Goal: Task Accomplishment & Management: Manage account settings

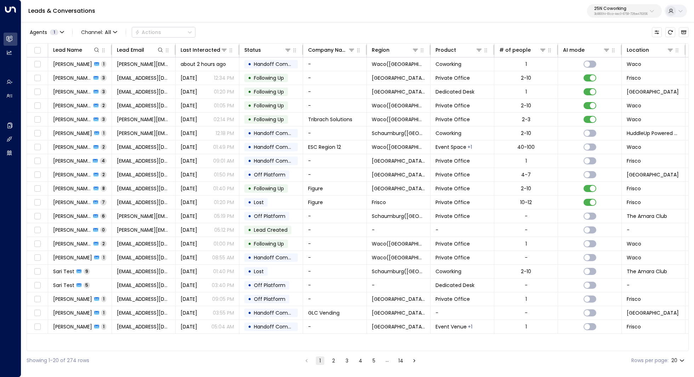
click at [637, 8] on p "25N Coworking" at bounding box center [620, 8] width 53 height 4
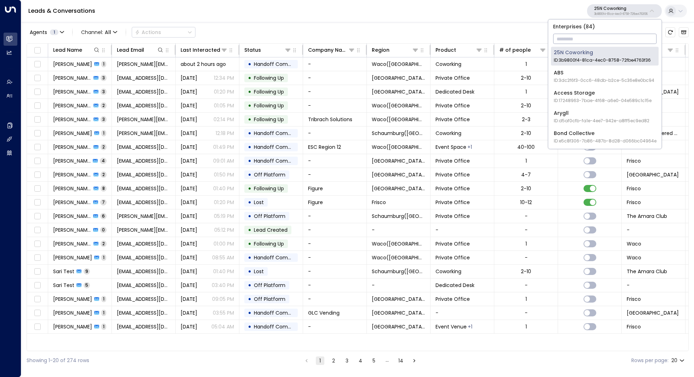
click at [600, 43] on input "text" at bounding box center [604, 38] width 103 height 13
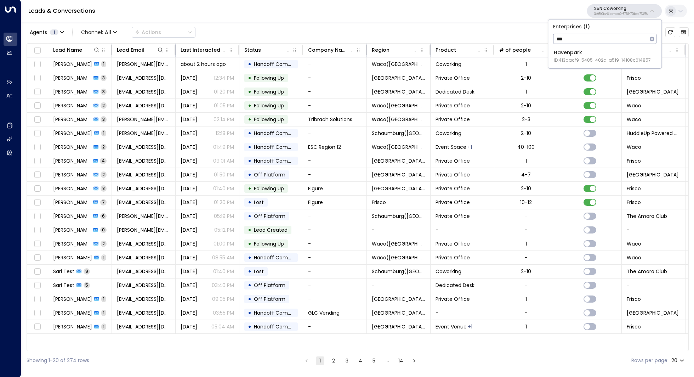
type input "***"
click at [570, 58] on span "ID: 413dacf9-5485-402c-a519-14108c614857" at bounding box center [602, 60] width 97 height 6
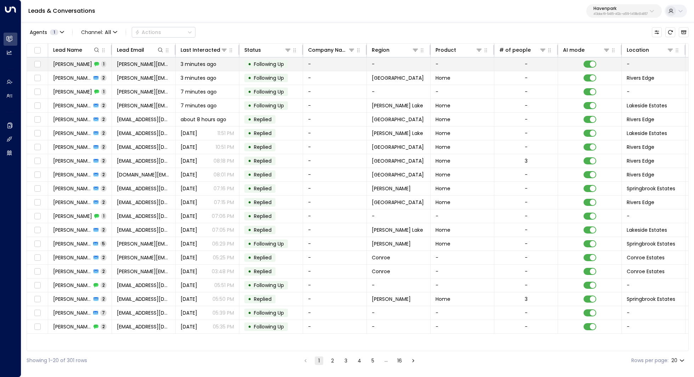
click at [73, 65] on span "[PERSON_NAME]" at bounding box center [72, 64] width 39 height 7
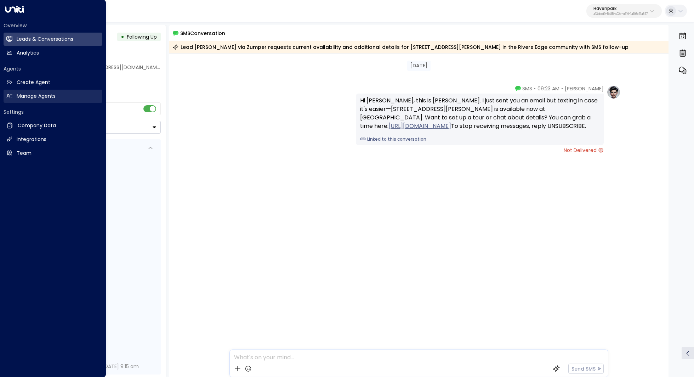
click at [45, 99] on h2 "Manage Agents" at bounding box center [36, 95] width 39 height 7
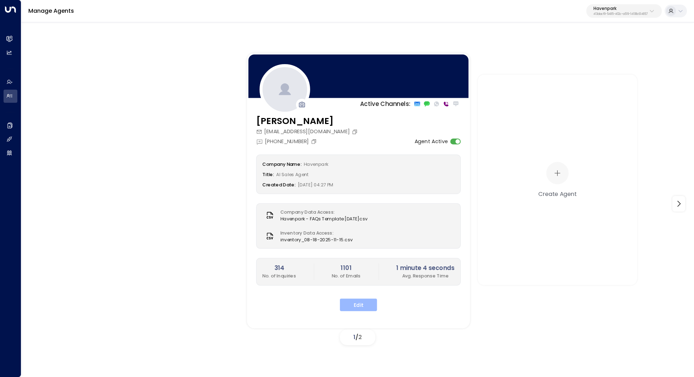
click at [352, 301] on button "Edit" at bounding box center [358, 304] width 37 height 13
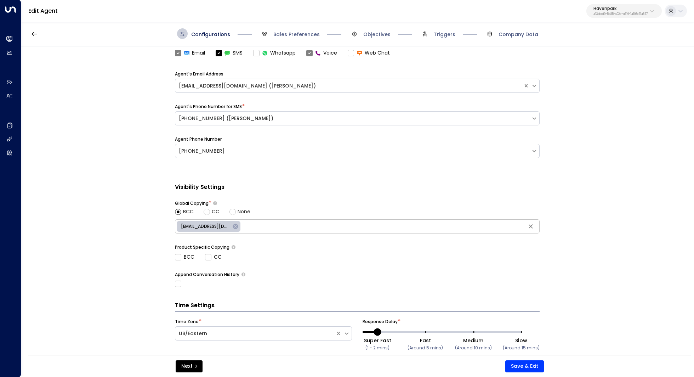
scroll to position [254, 0]
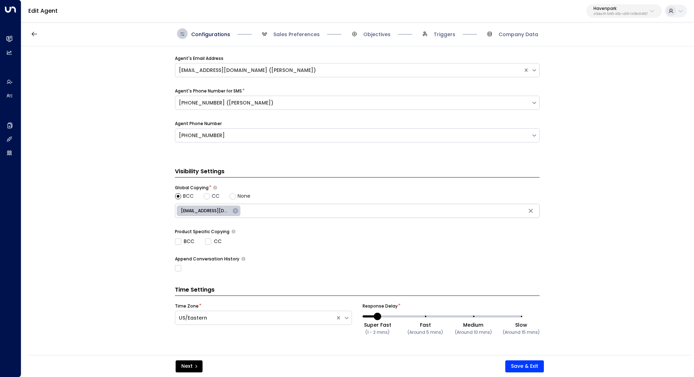
click at [296, 39] on div "Configurations Sales Preferences Objectives Triggers Company Data" at bounding box center [357, 33] width 672 height 25
click at [294, 35] on span "Sales Preferences" at bounding box center [296, 34] width 46 height 7
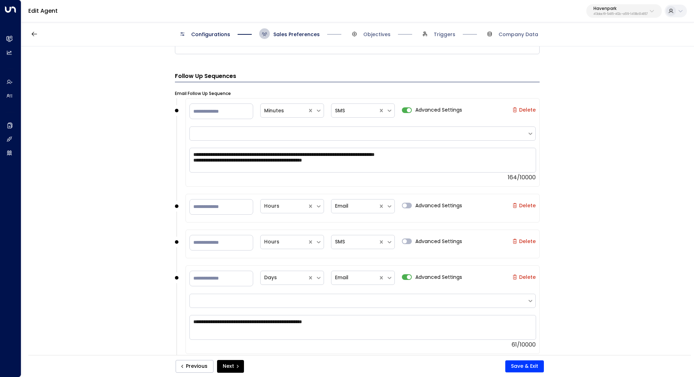
scroll to position [720, 0]
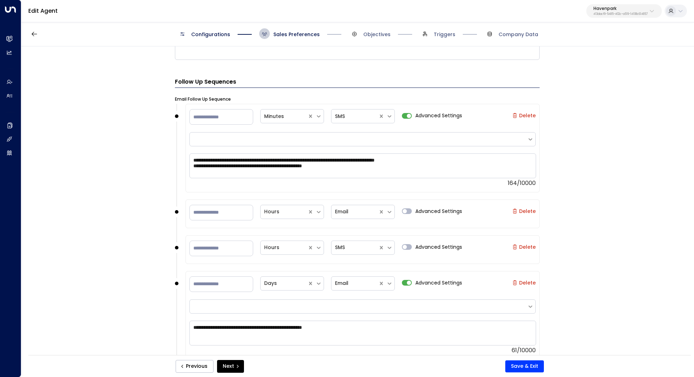
click at [526, 115] on label "Delete" at bounding box center [523, 116] width 23 height 6
type input "**"
type input "*"
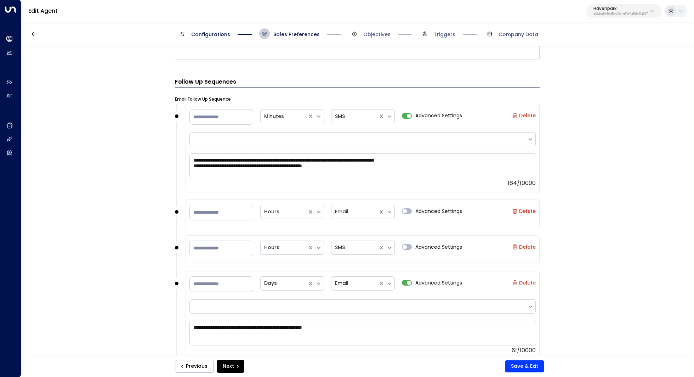
type input "*"
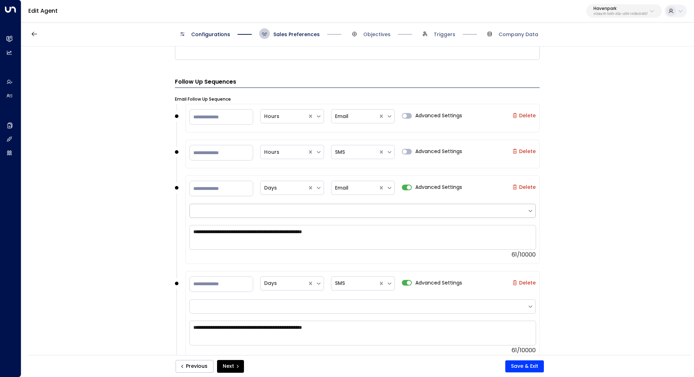
scroll to position [731, 0]
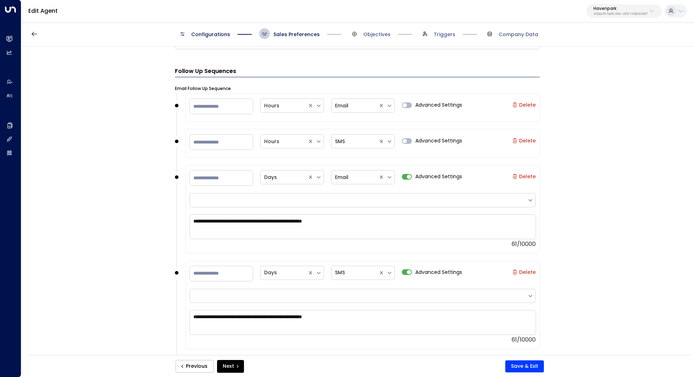
click at [526, 139] on label "Delete" at bounding box center [523, 141] width 23 height 6
type input "*"
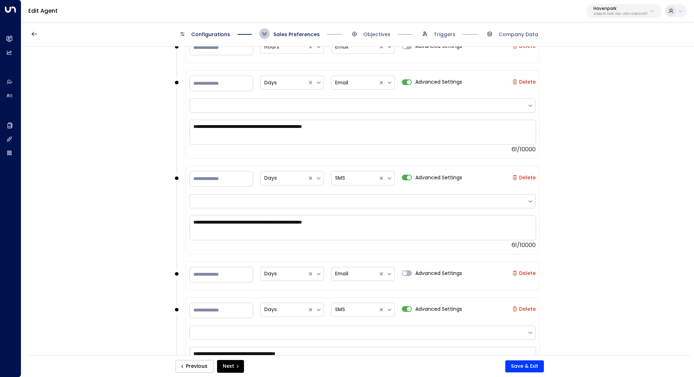
scroll to position [735, 0]
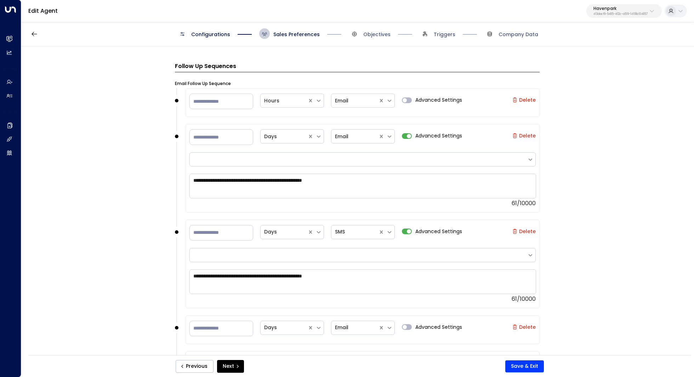
click at [528, 229] on label "Delete" at bounding box center [523, 231] width 23 height 6
type input "*"
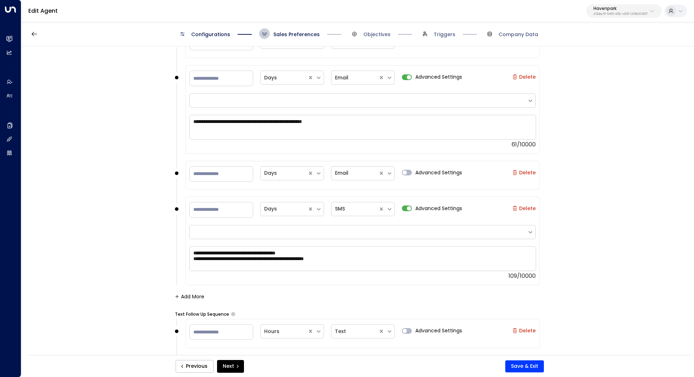
scroll to position [798, 0]
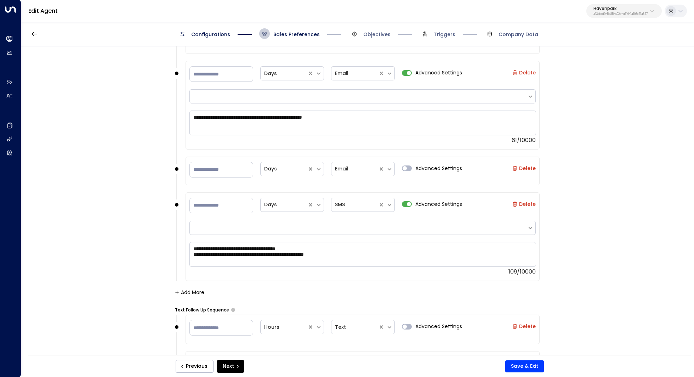
click at [525, 202] on label "Delete" at bounding box center [523, 204] width 23 height 6
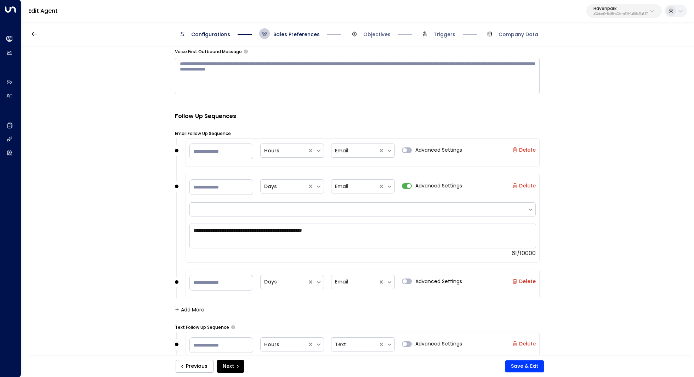
scroll to position [679, 0]
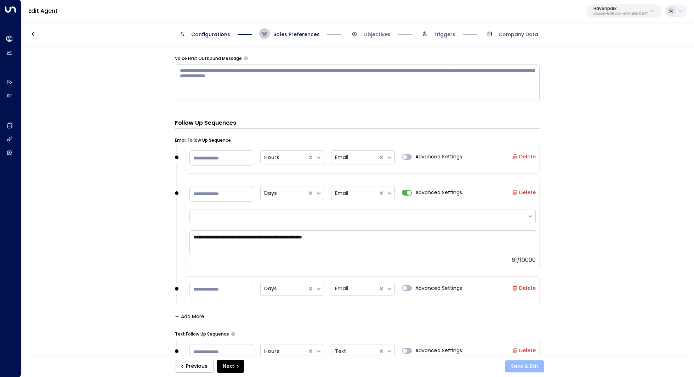
click at [529, 366] on button "Save & Exit" at bounding box center [524, 366] width 39 height 12
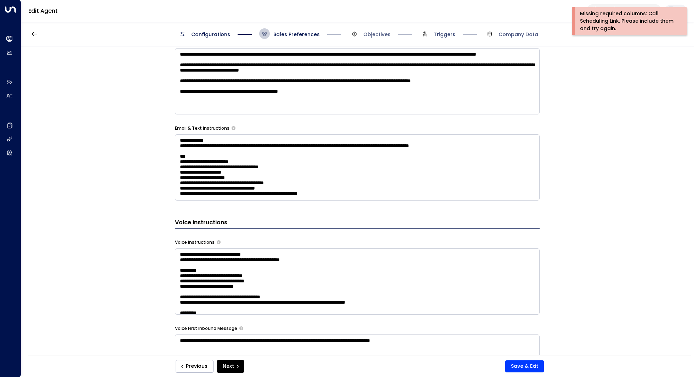
click at [438, 33] on span "Triggers" at bounding box center [445, 34] width 22 height 7
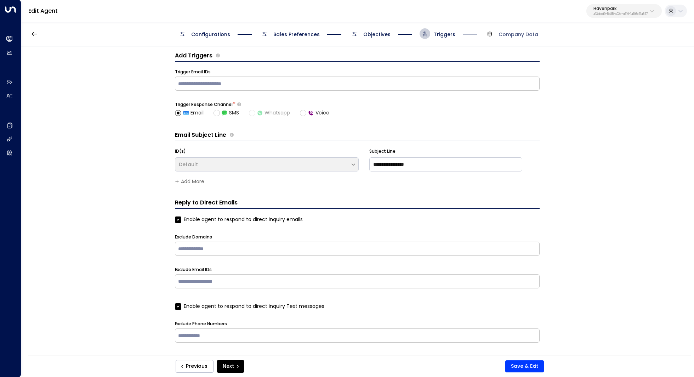
scroll to position [0, 0]
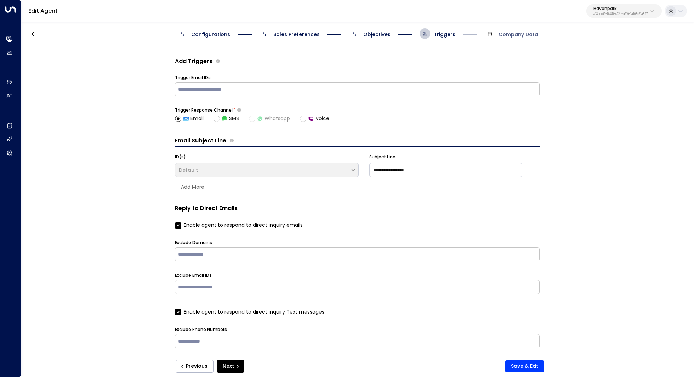
click at [375, 34] on span "Objectives" at bounding box center [376, 34] width 27 height 7
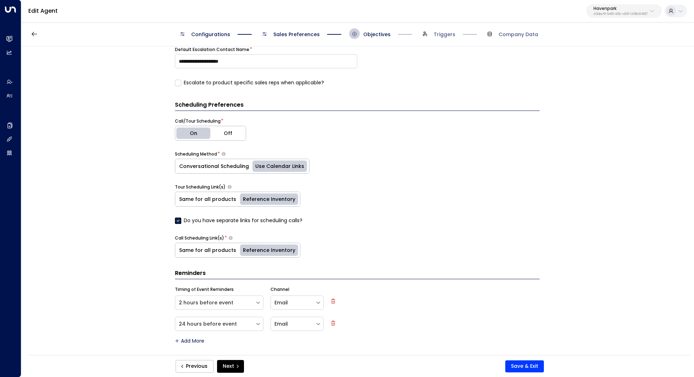
scroll to position [241, 0]
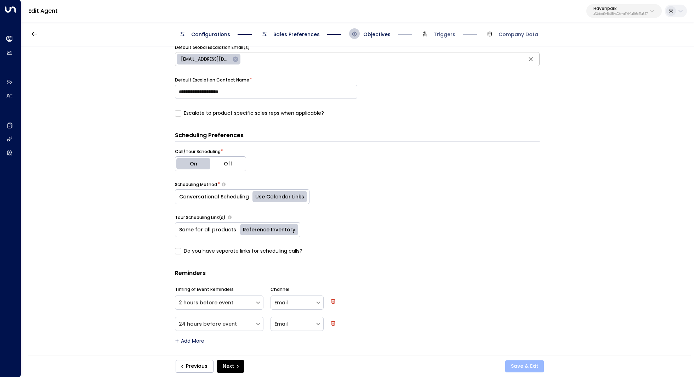
click at [531, 361] on button "Save & Exit" at bounding box center [524, 366] width 39 height 12
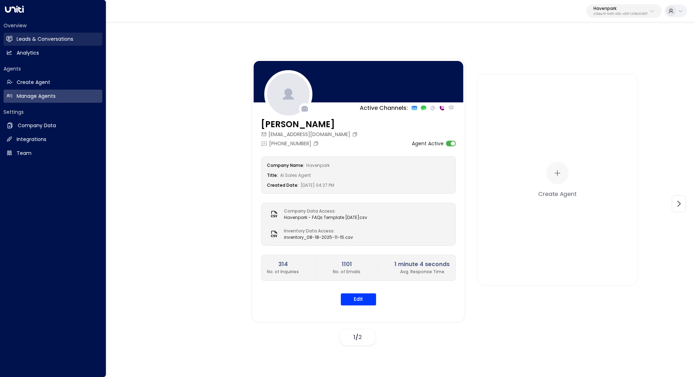
click at [49, 42] on h2 "Leads & Conversations" at bounding box center [45, 38] width 57 height 7
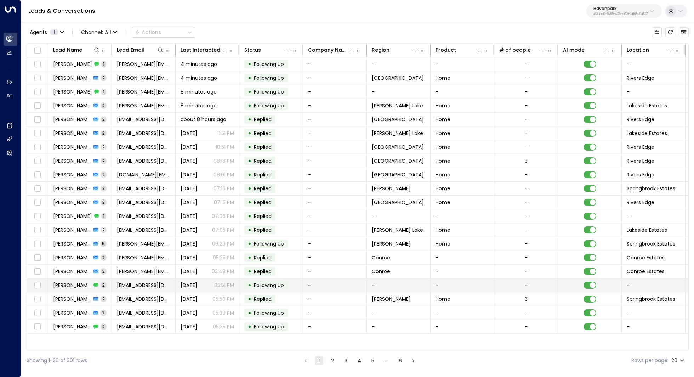
click at [73, 281] on span "[PERSON_NAME]" at bounding box center [72, 284] width 38 height 7
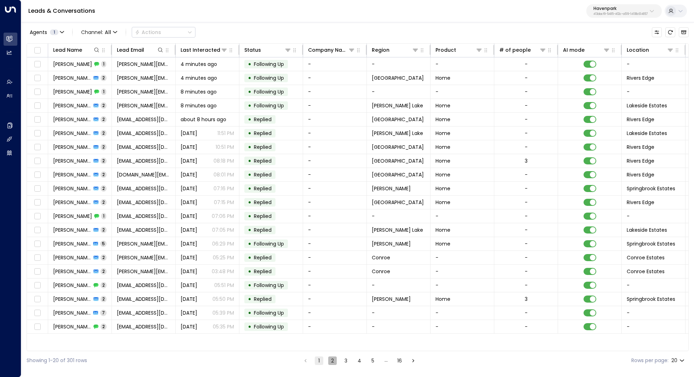
click at [331, 362] on button "2" at bounding box center [332, 360] width 8 height 8
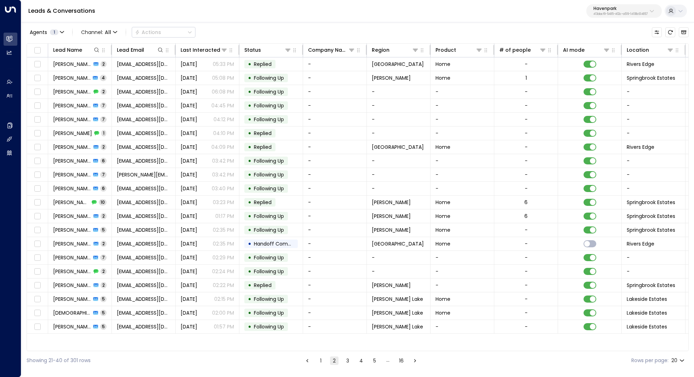
click at [344, 362] on button "3" at bounding box center [347, 360] width 8 height 8
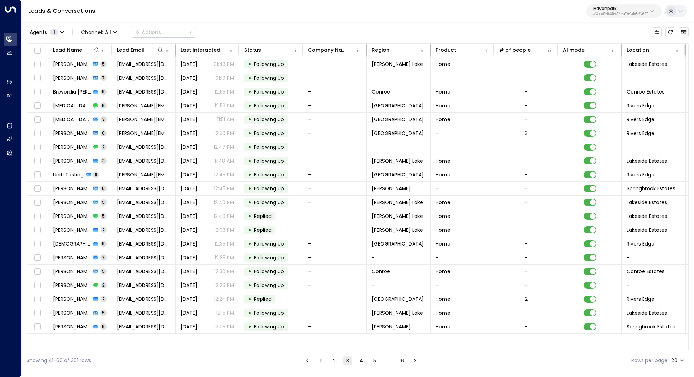
click at [361, 360] on button "4" at bounding box center [361, 360] width 8 height 8
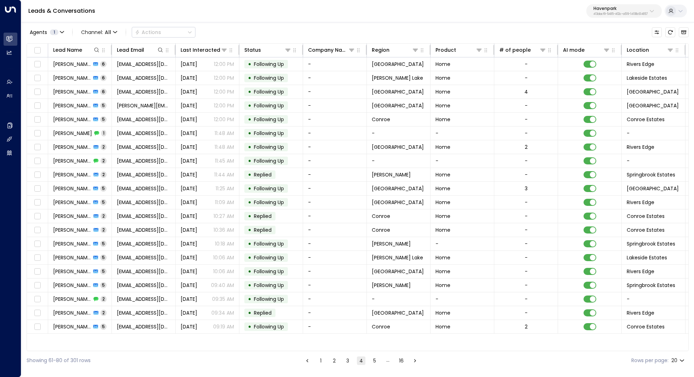
click at [379, 361] on ul "1 2 3 4 5 … 16" at bounding box center [361, 360] width 117 height 9
click at [381, 361] on ul "1 2 3 4 5 … 16" at bounding box center [361, 360] width 117 height 9
click at [376, 361] on button "5" at bounding box center [374, 360] width 8 height 8
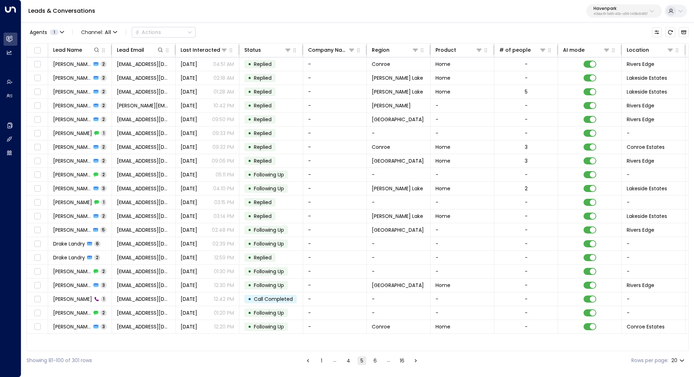
click at [319, 360] on button "1" at bounding box center [321, 360] width 8 height 8
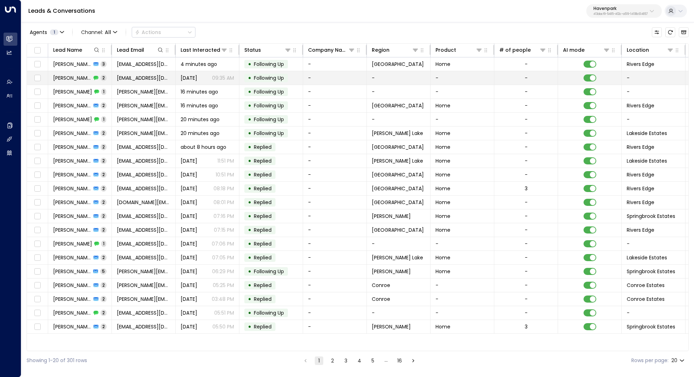
click at [81, 80] on span "[PERSON_NAME]" at bounding box center [72, 77] width 38 height 7
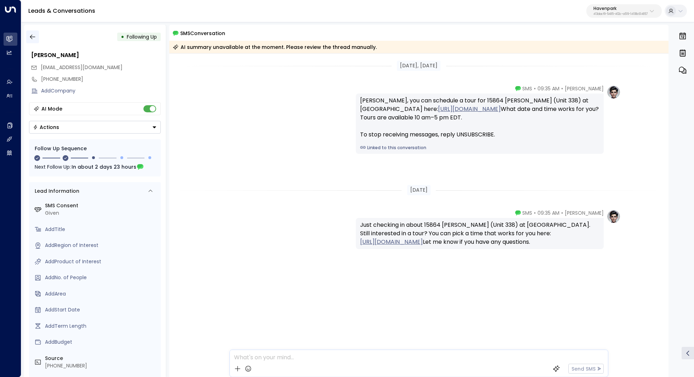
click at [30, 34] on icon "button" at bounding box center [32, 36] width 7 height 7
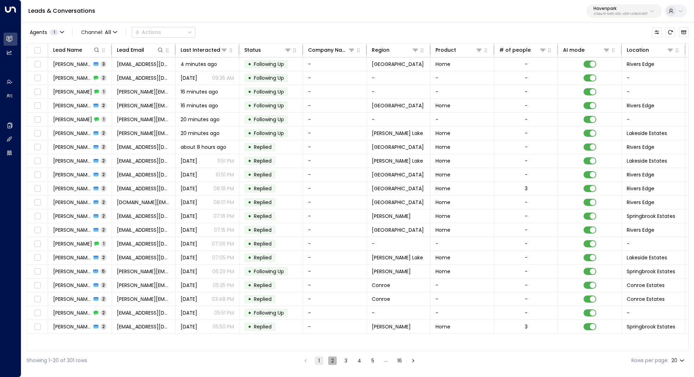
click at [332, 359] on button "2" at bounding box center [332, 360] width 8 height 8
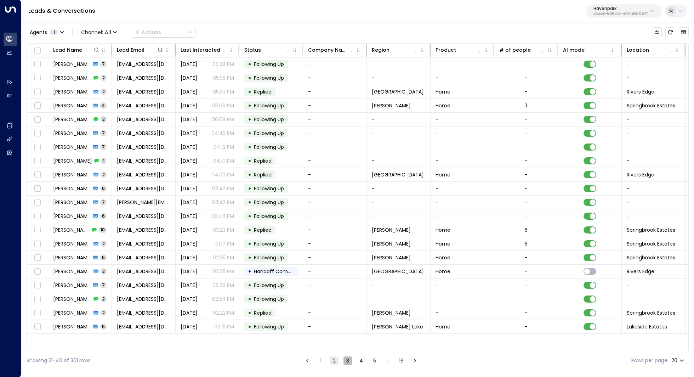
click at [347, 361] on button "3" at bounding box center [347, 360] width 8 height 8
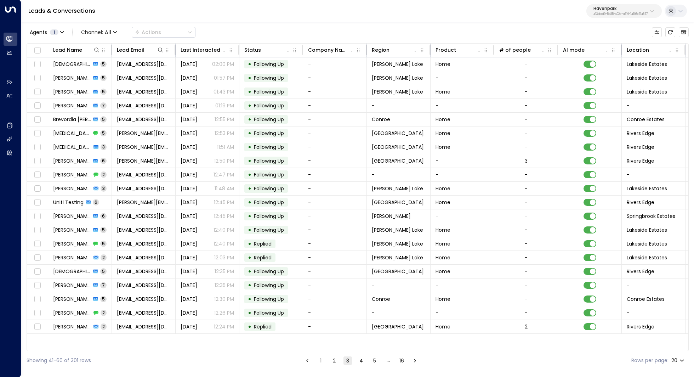
click at [364, 359] on button "4" at bounding box center [361, 360] width 8 height 8
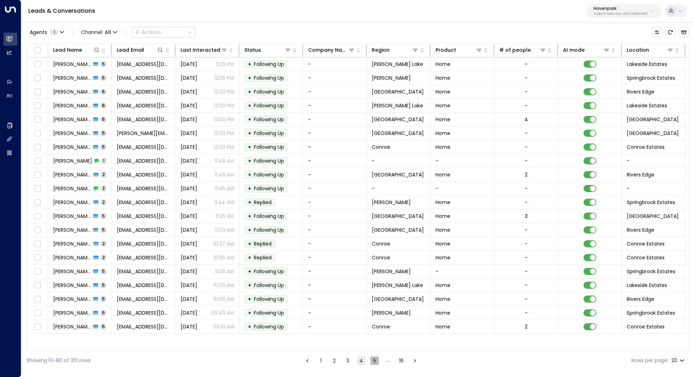
click at [375, 359] on button "5" at bounding box center [374, 360] width 8 height 8
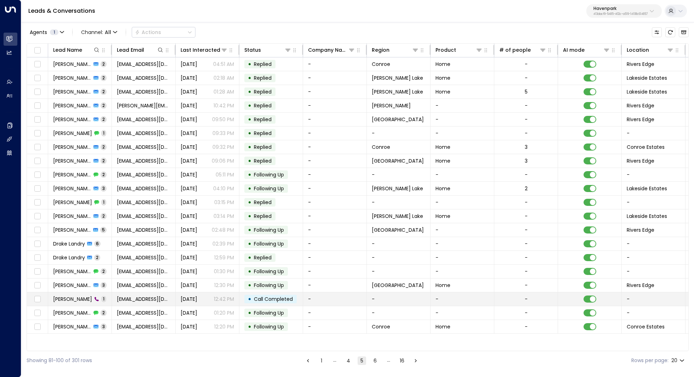
click at [70, 298] on span "[PERSON_NAME]" at bounding box center [72, 298] width 39 height 7
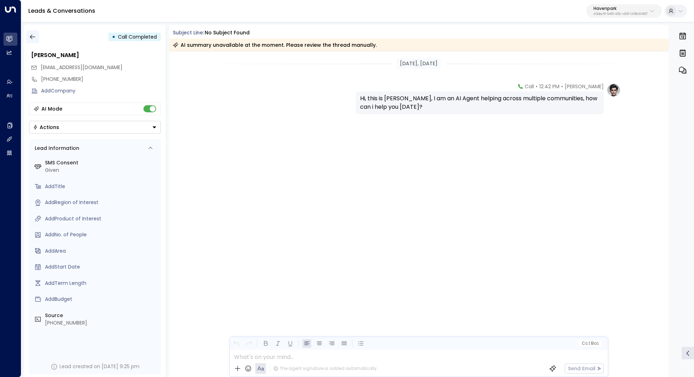
click at [32, 34] on icon "button" at bounding box center [32, 36] width 7 height 7
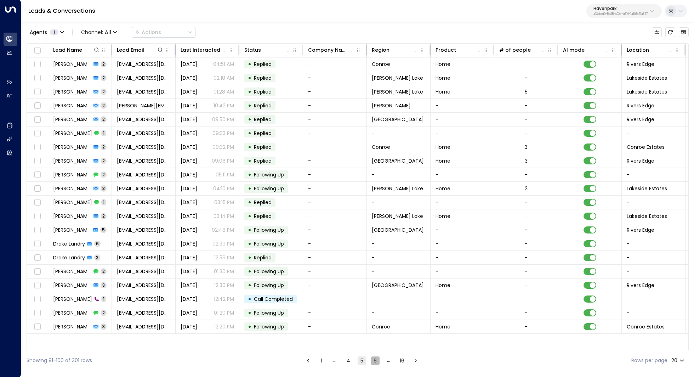
click at [375, 360] on button "6" at bounding box center [375, 360] width 8 height 8
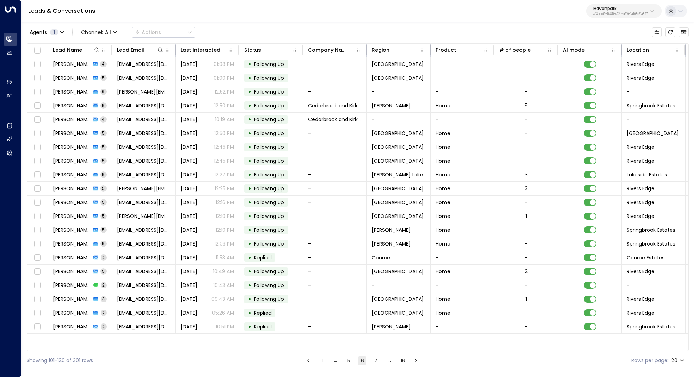
click at [360, 359] on button "6" at bounding box center [362, 360] width 8 height 8
click at [349, 359] on button "5" at bounding box center [348, 360] width 8 height 8
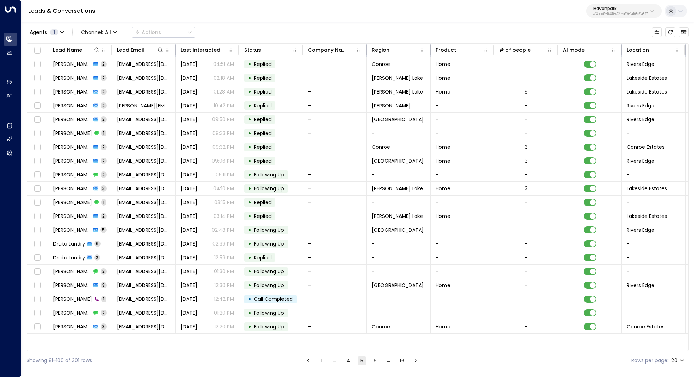
click at [320, 363] on button "1" at bounding box center [321, 360] width 8 height 8
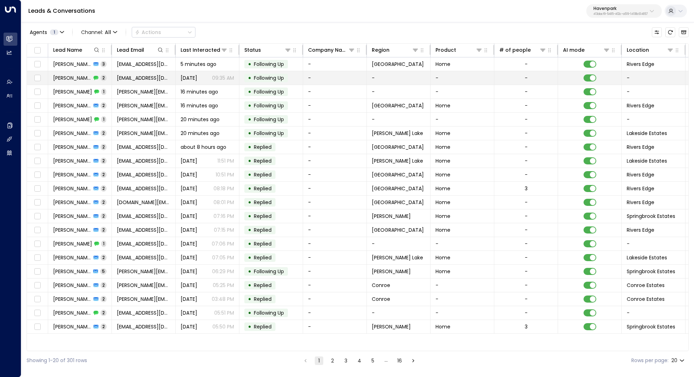
click at [81, 80] on span "[PERSON_NAME]" at bounding box center [72, 77] width 38 height 7
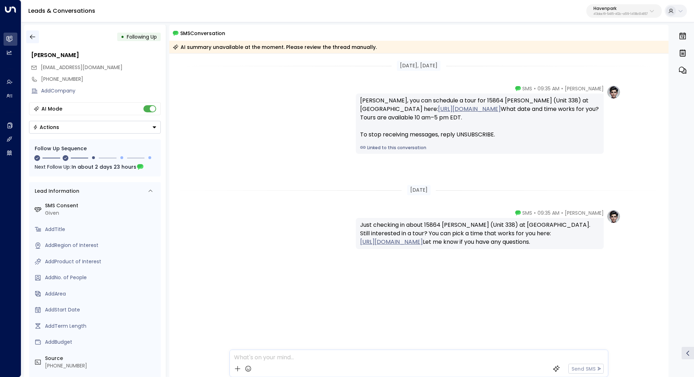
click at [34, 34] on icon "button" at bounding box center [32, 36] width 7 height 7
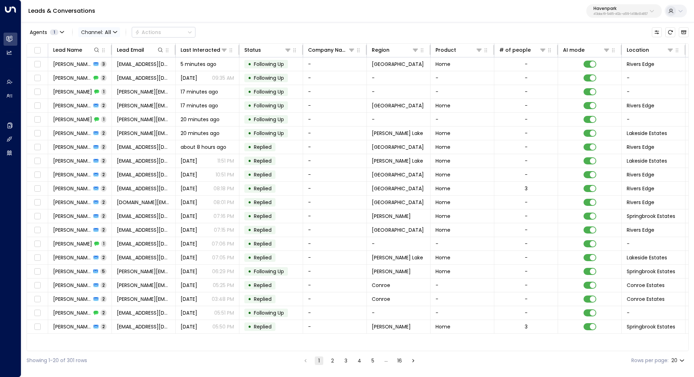
click at [113, 33] on icon "button" at bounding box center [115, 32] width 4 height 4
click at [106, 61] on p "SMS" at bounding box center [103, 59] width 34 height 7
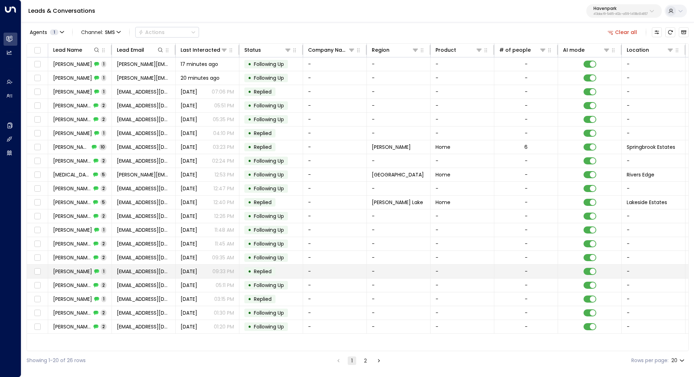
click at [79, 271] on span "[PERSON_NAME]" at bounding box center [72, 271] width 39 height 7
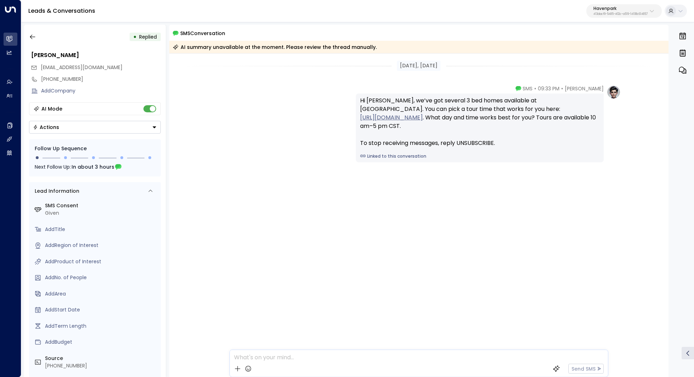
click at [33, 29] on div "• Replied [PERSON_NAME] [PERSON_NAME][EMAIL_ADDRESS][DOMAIN_NAME] [PHONE_NUMBER…" at bounding box center [95, 201] width 142 height 352
click at [32, 38] on icon "button" at bounding box center [32, 36] width 7 height 7
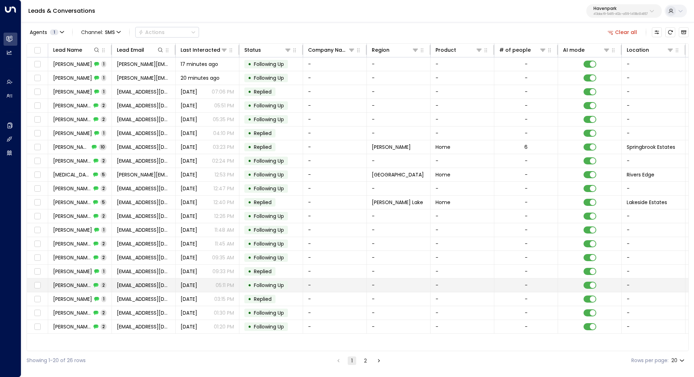
click at [76, 285] on span "[PERSON_NAME]" at bounding box center [72, 284] width 38 height 7
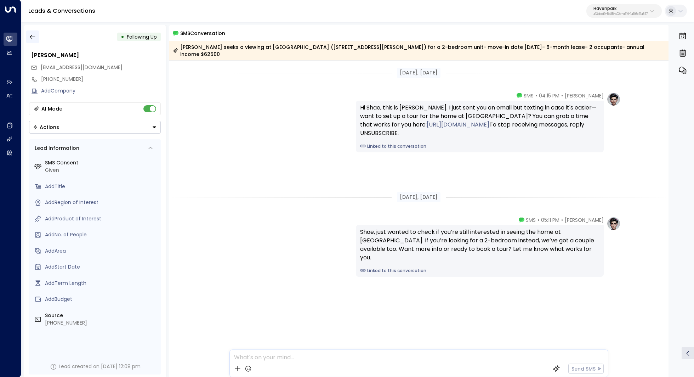
click at [30, 32] on button "button" at bounding box center [32, 36] width 13 height 13
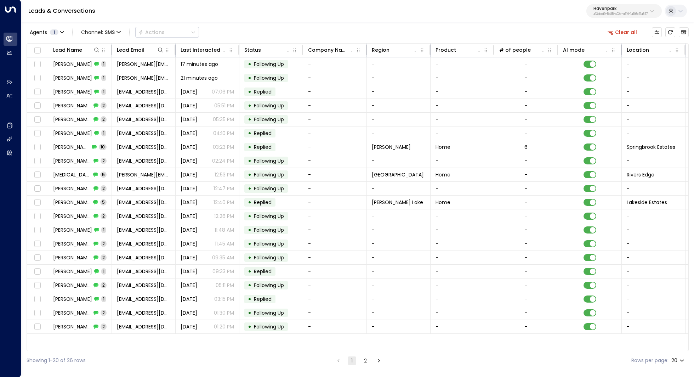
click at [363, 360] on button "2" at bounding box center [365, 360] width 8 height 8
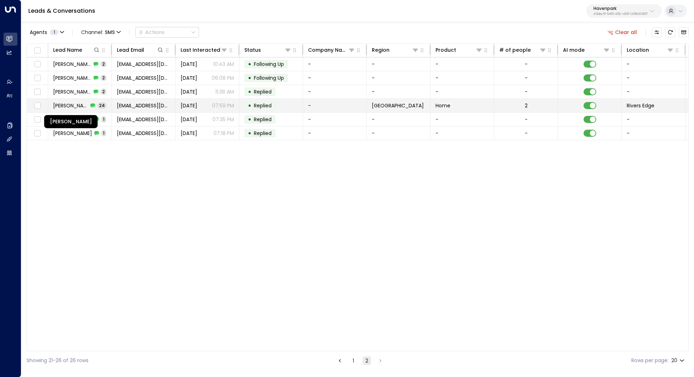
click at [83, 107] on span "[PERSON_NAME]" at bounding box center [70, 105] width 35 height 7
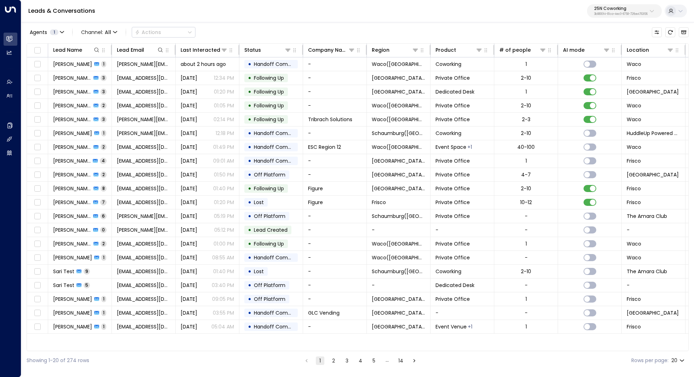
click at [634, 10] on p "25N Coworking" at bounding box center [620, 8] width 53 height 4
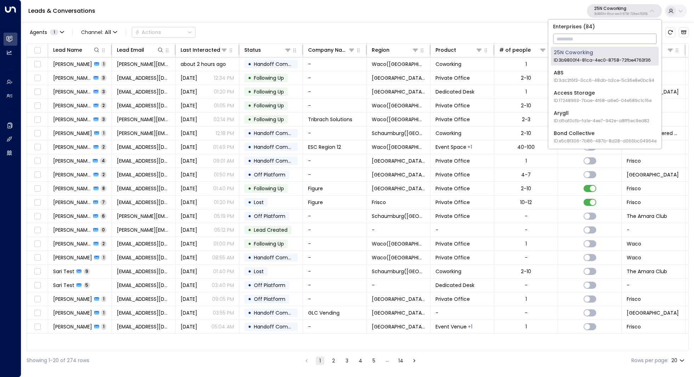
click at [607, 33] on input "text" at bounding box center [604, 38] width 103 height 13
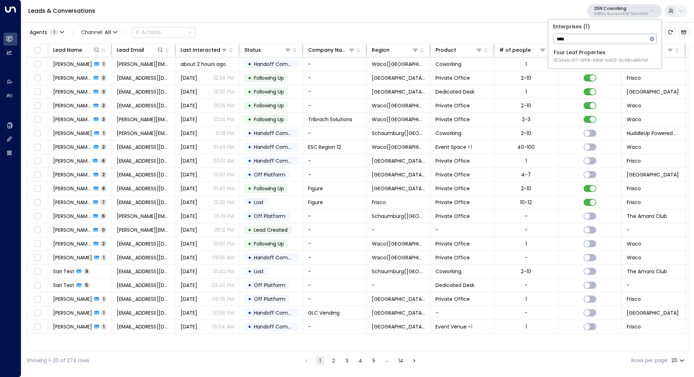
type input "****"
click at [575, 58] on span "ID: 34e1cd17-0f68-49af-bd32-3c48ce8611d1" at bounding box center [601, 60] width 95 height 6
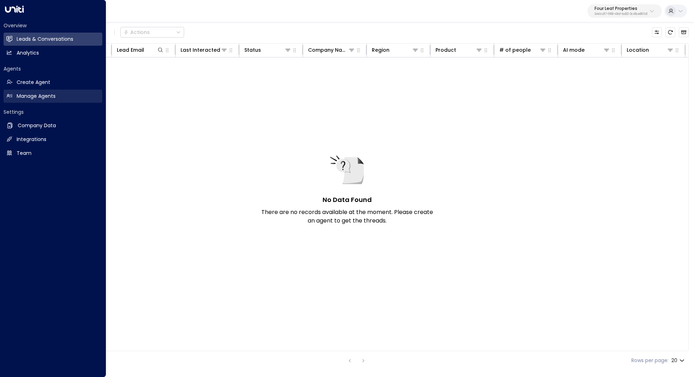
click at [37, 94] on h2 "Manage Agents" at bounding box center [36, 95] width 39 height 7
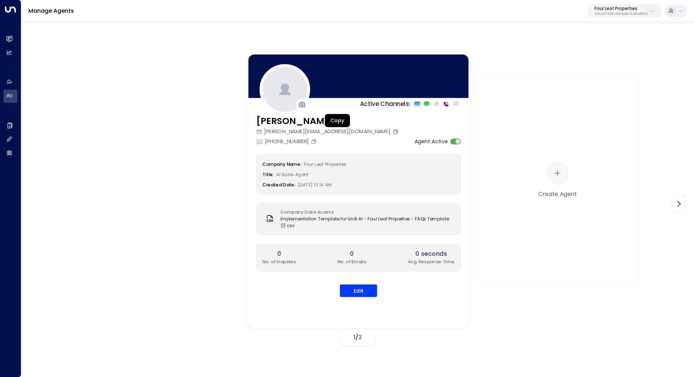
click at [395, 130] on icon "Copy" at bounding box center [396, 130] width 3 height 3
